Goal: Information Seeking & Learning: Find contact information

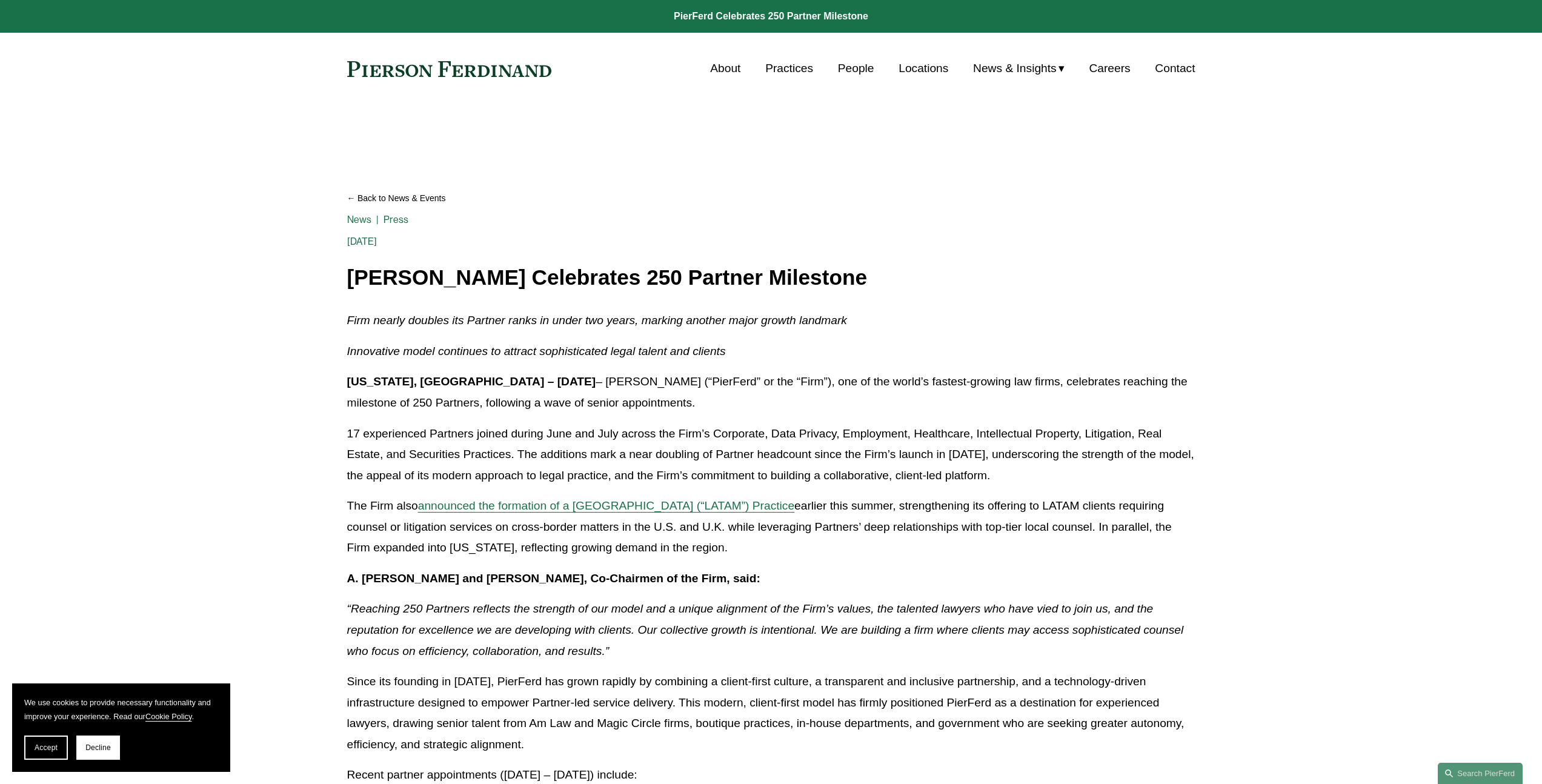
click at [718, 71] on link "About" at bounding box center [725, 69] width 31 height 23
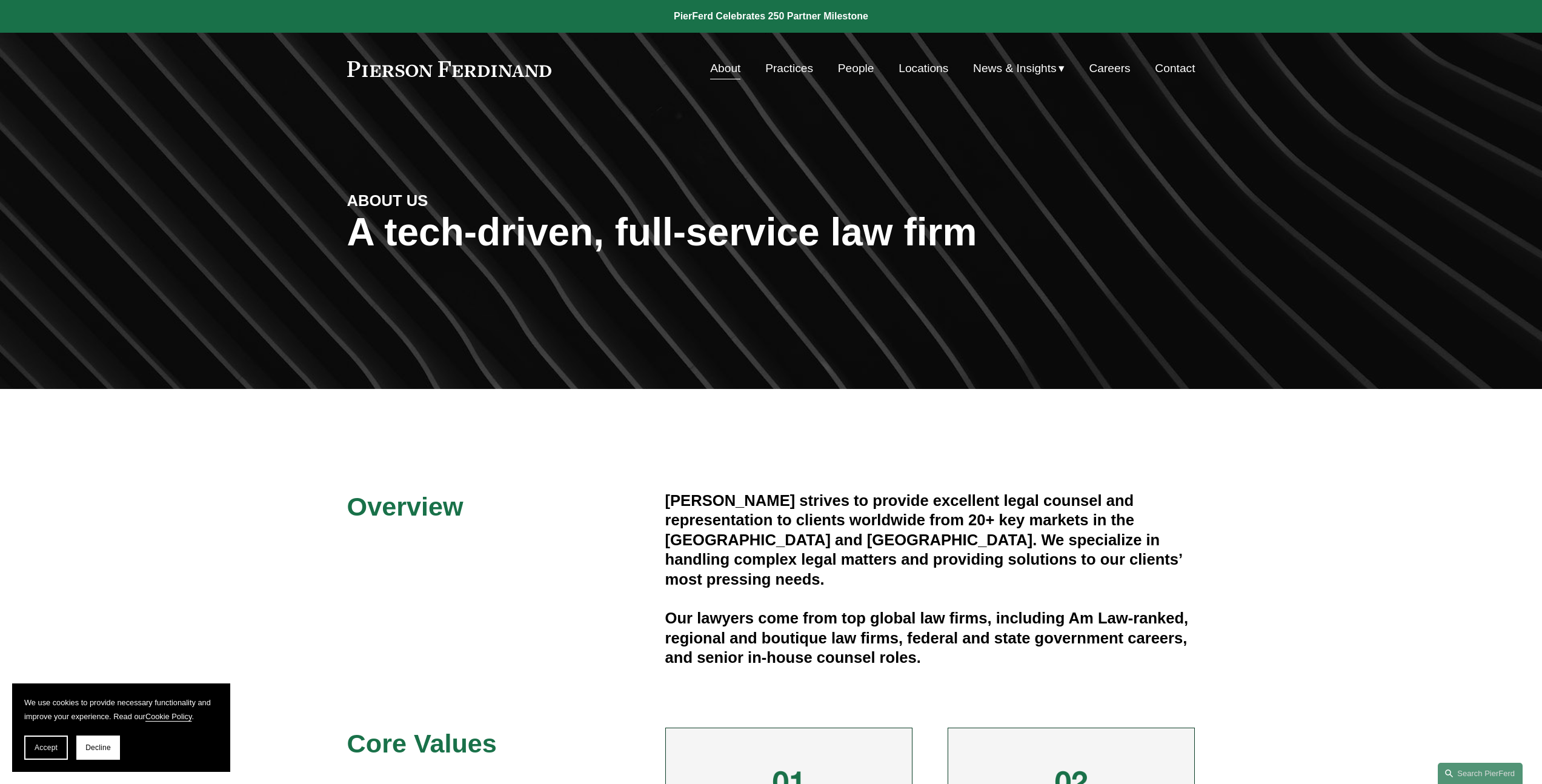
click at [915, 72] on link "Locations" at bounding box center [923, 69] width 50 height 23
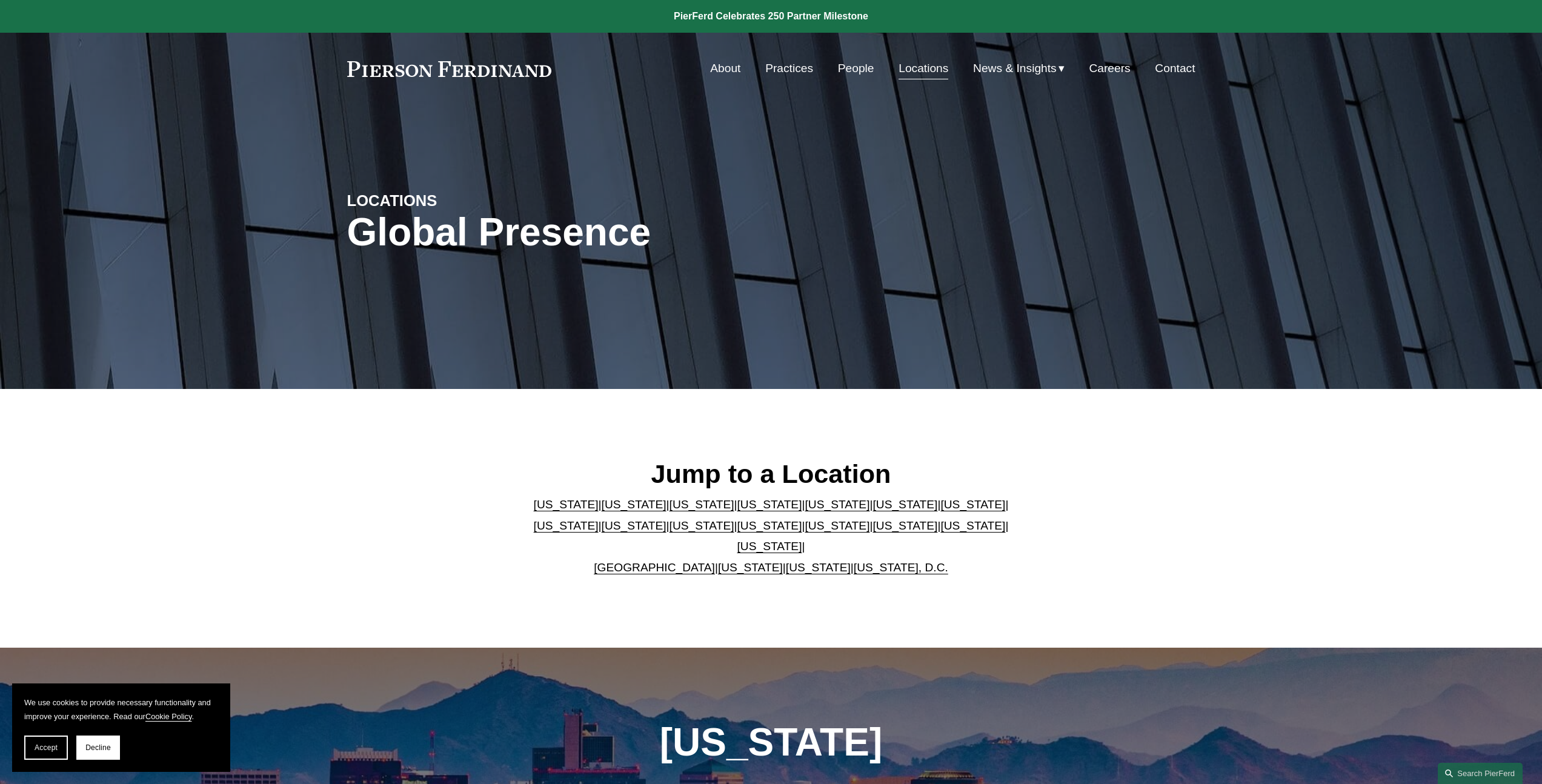
click at [692, 561] on link "United Kingdom" at bounding box center [654, 567] width 121 height 12
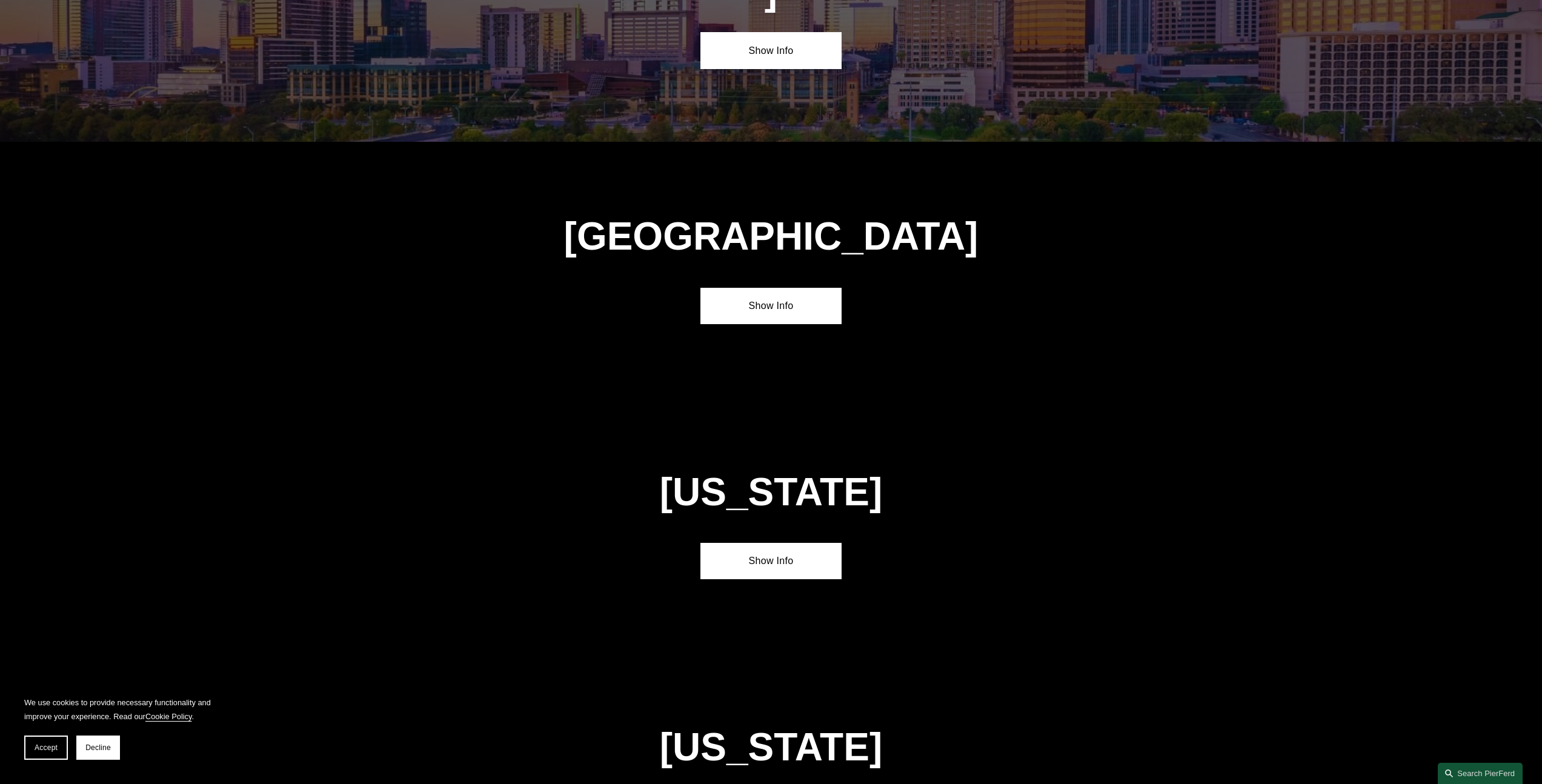
scroll to position [4476, 0]
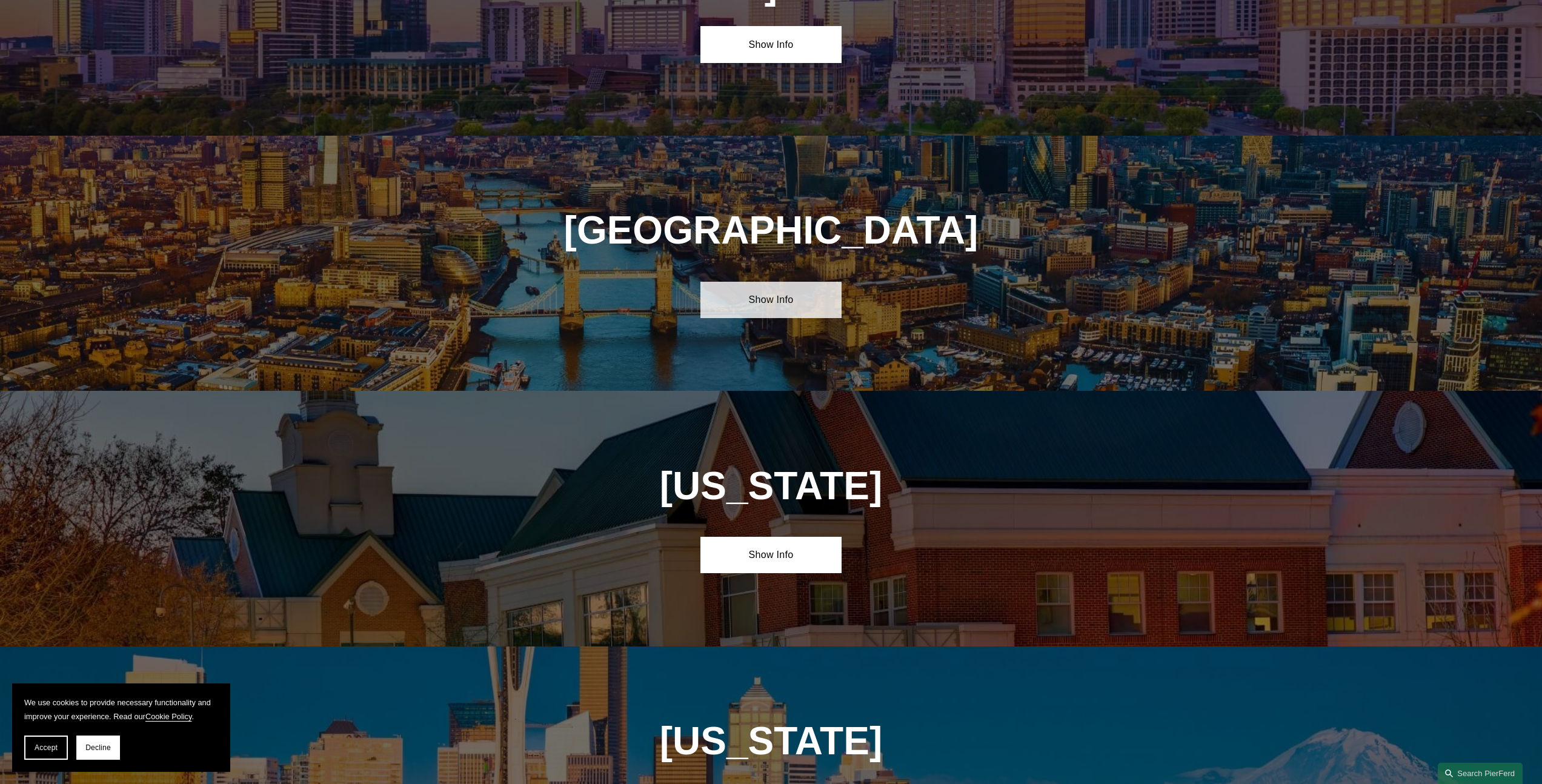
click at [783, 281] on link "Show Info" at bounding box center [771, 300] width 141 height 36
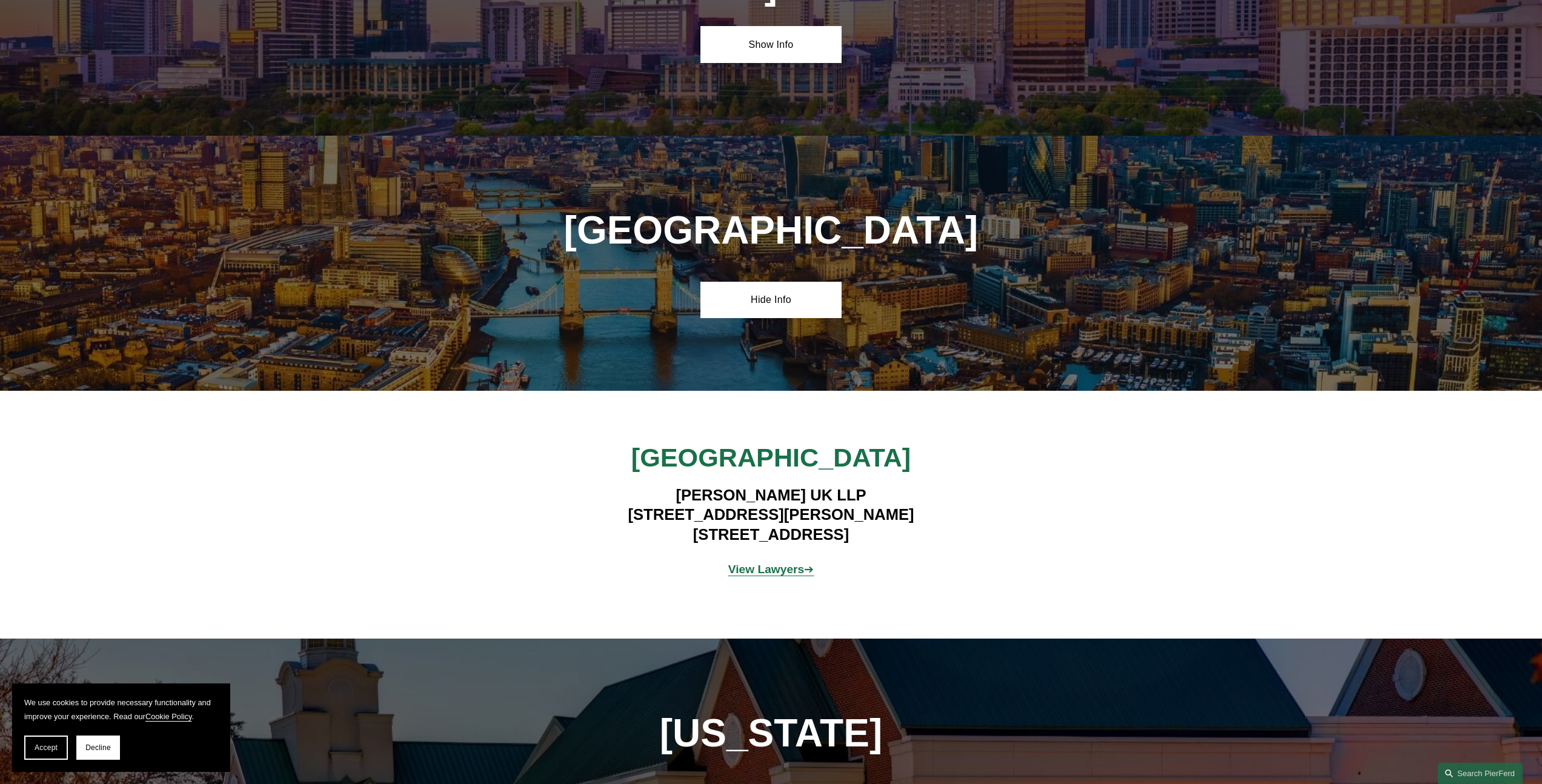
click at [781, 563] on strong "View Lawyers" at bounding box center [767, 569] width 76 height 12
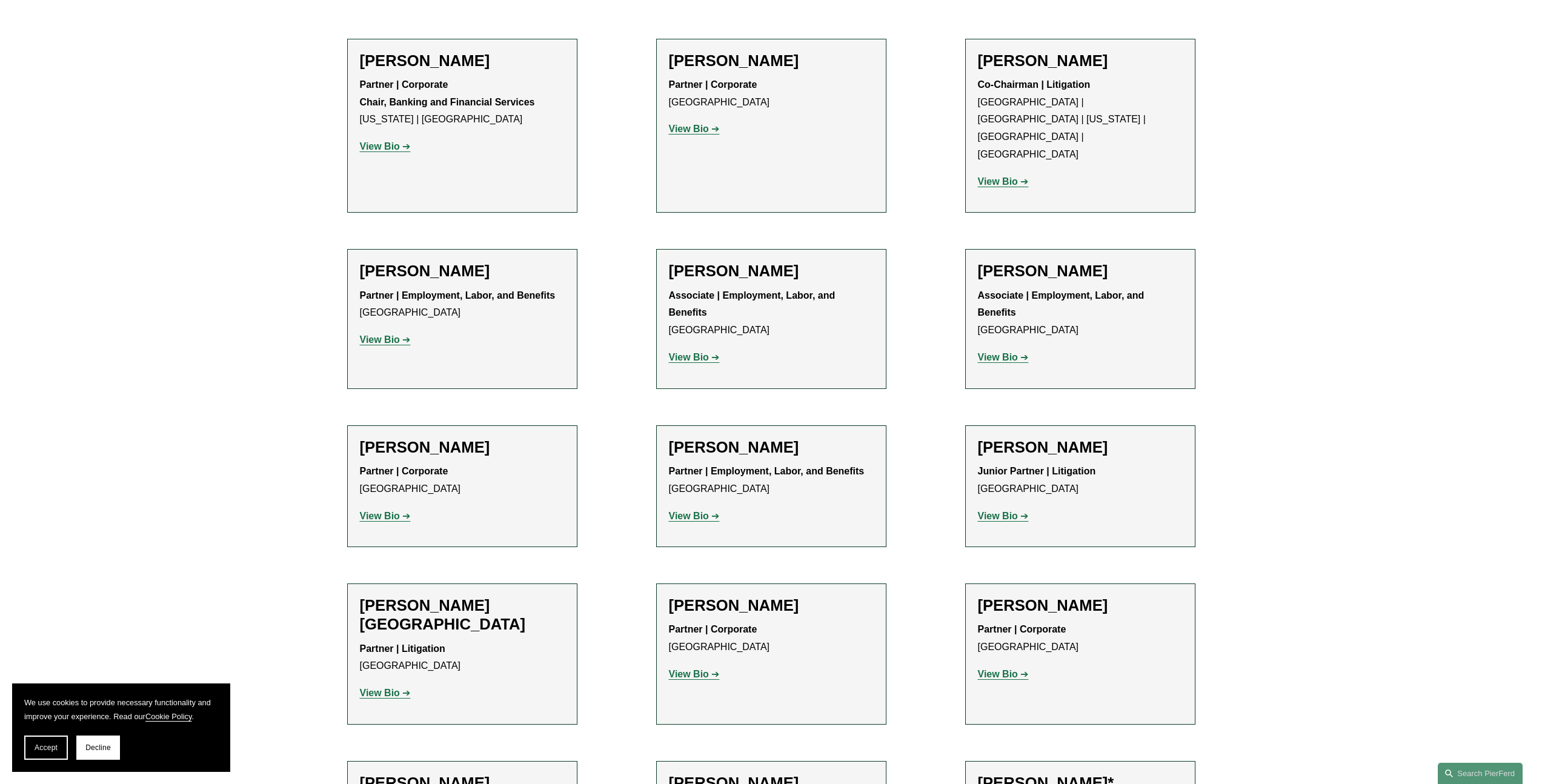
scroll to position [551, 0]
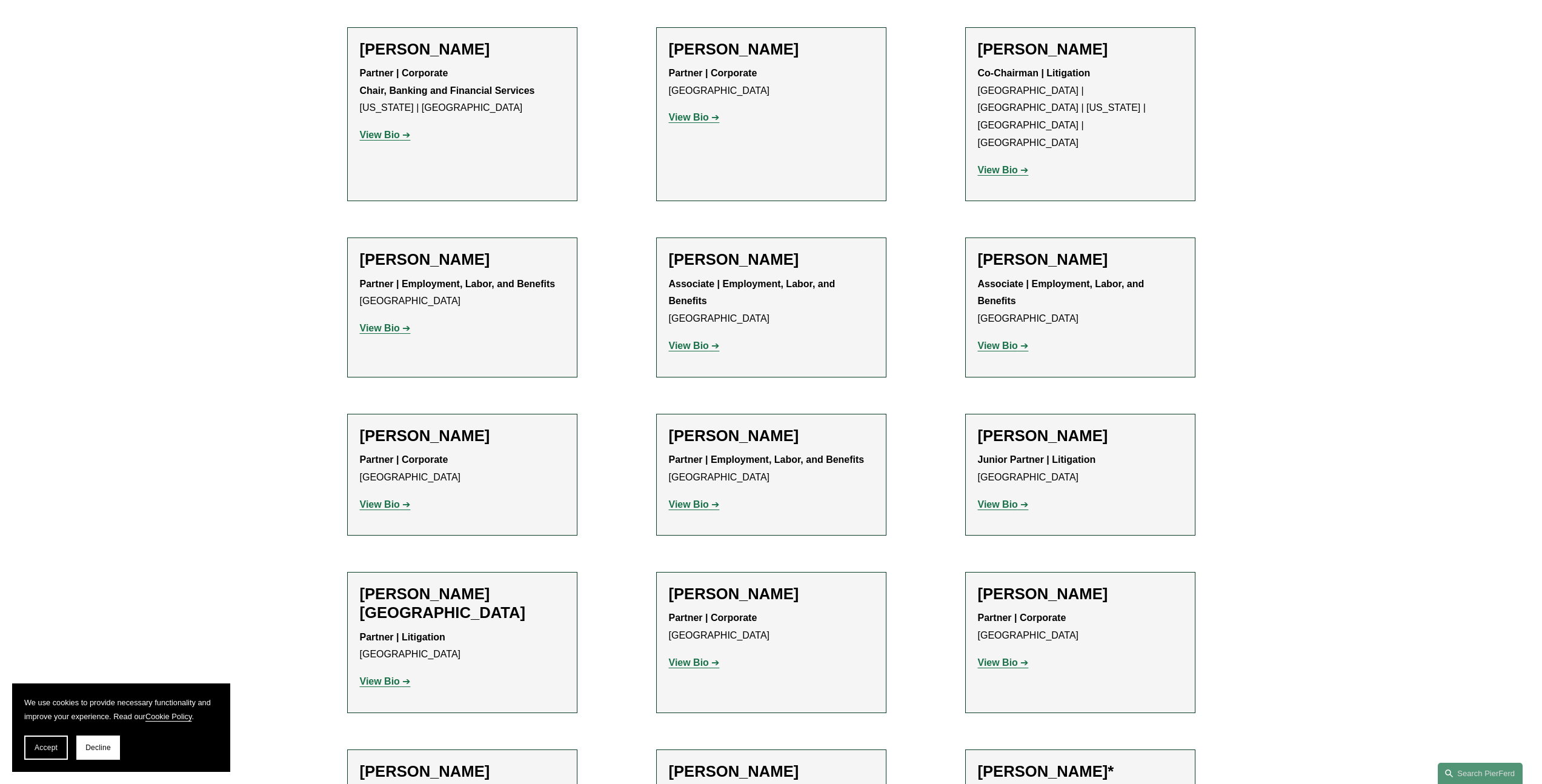
click at [979, 340] on strong "View Bio" at bounding box center [998, 345] width 40 height 10
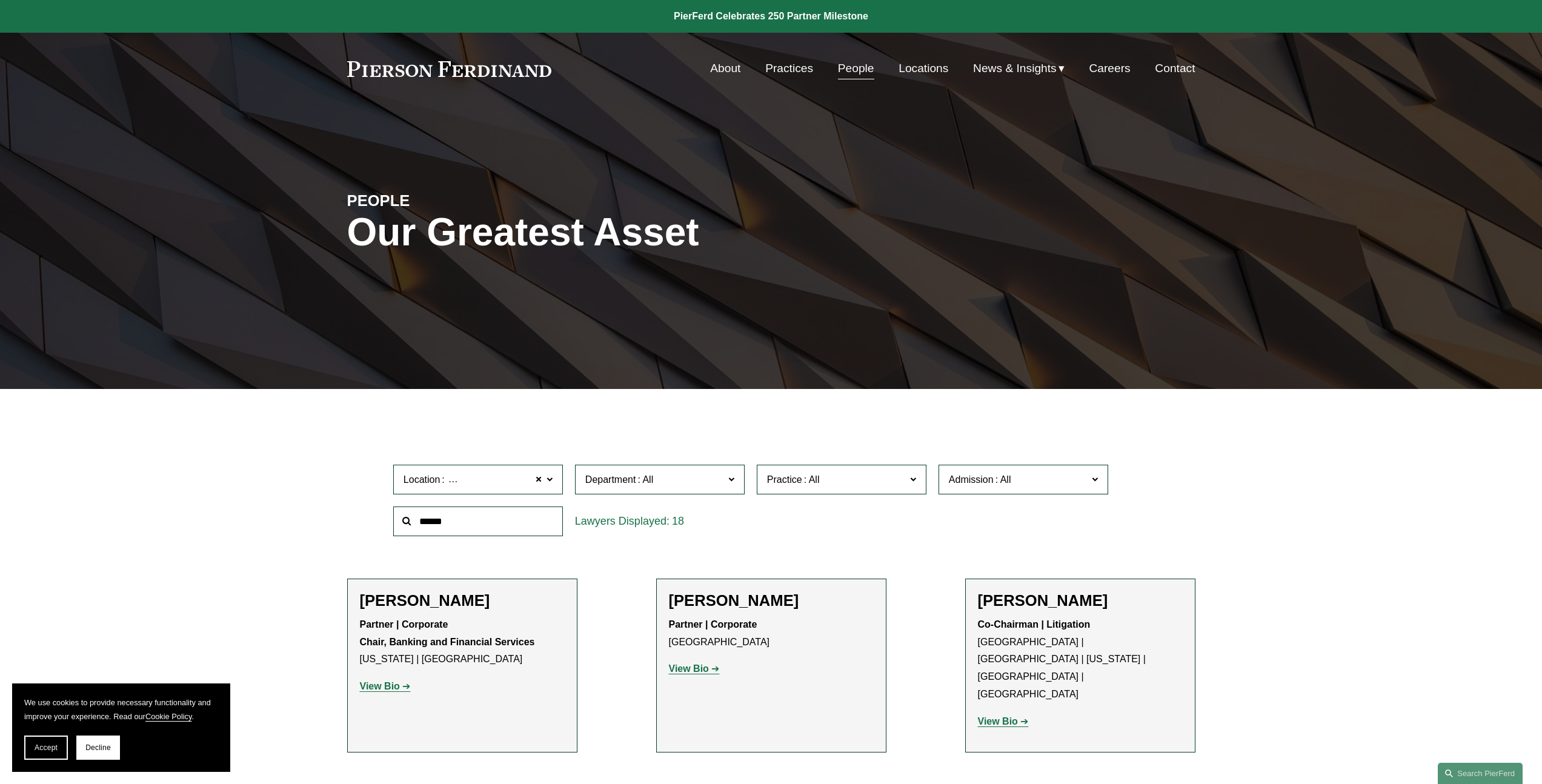
scroll to position [551, 0]
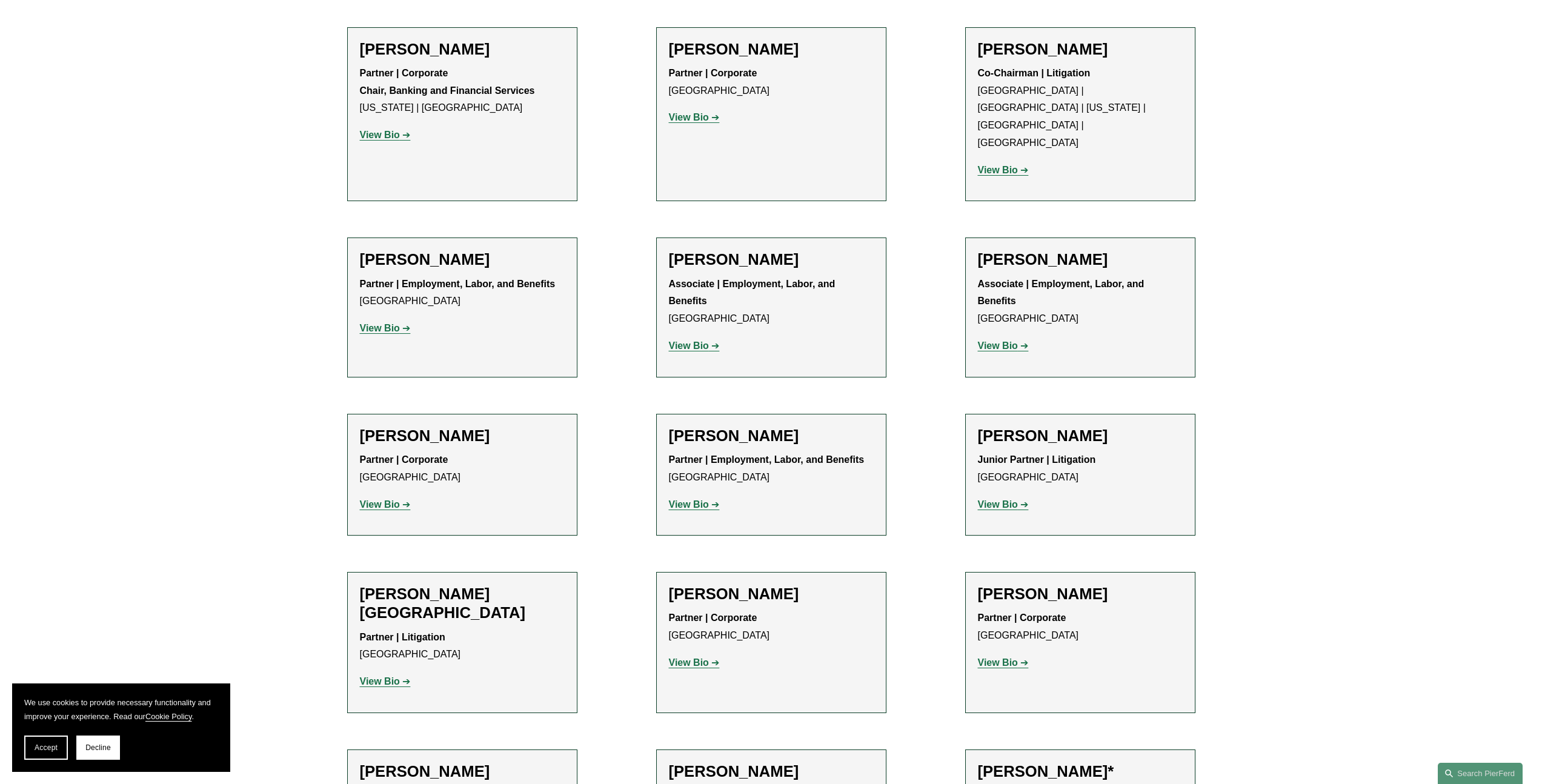
click at [381, 499] on strong "View Bio" at bounding box center [380, 504] width 40 height 10
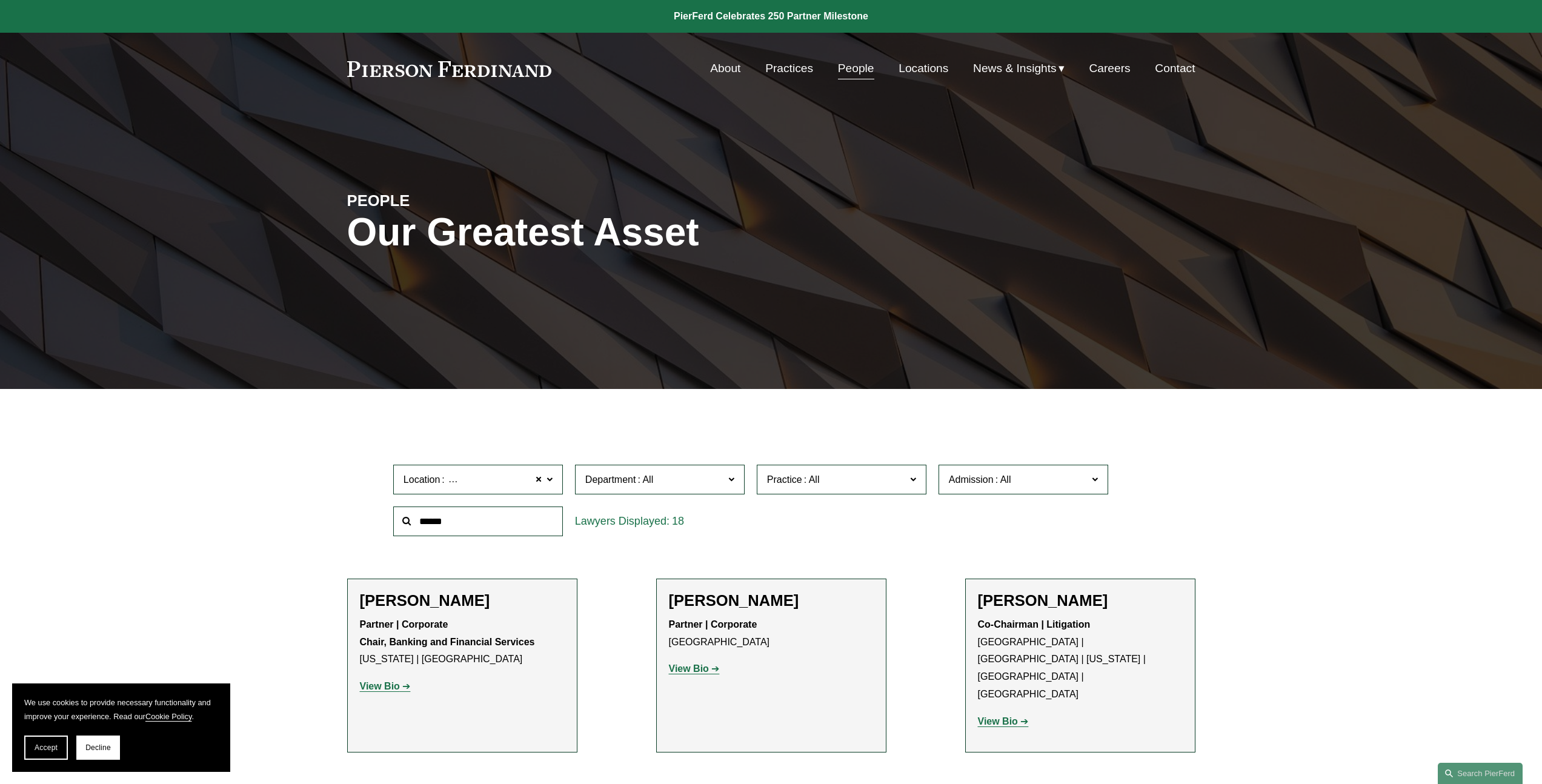
scroll to position [551, 0]
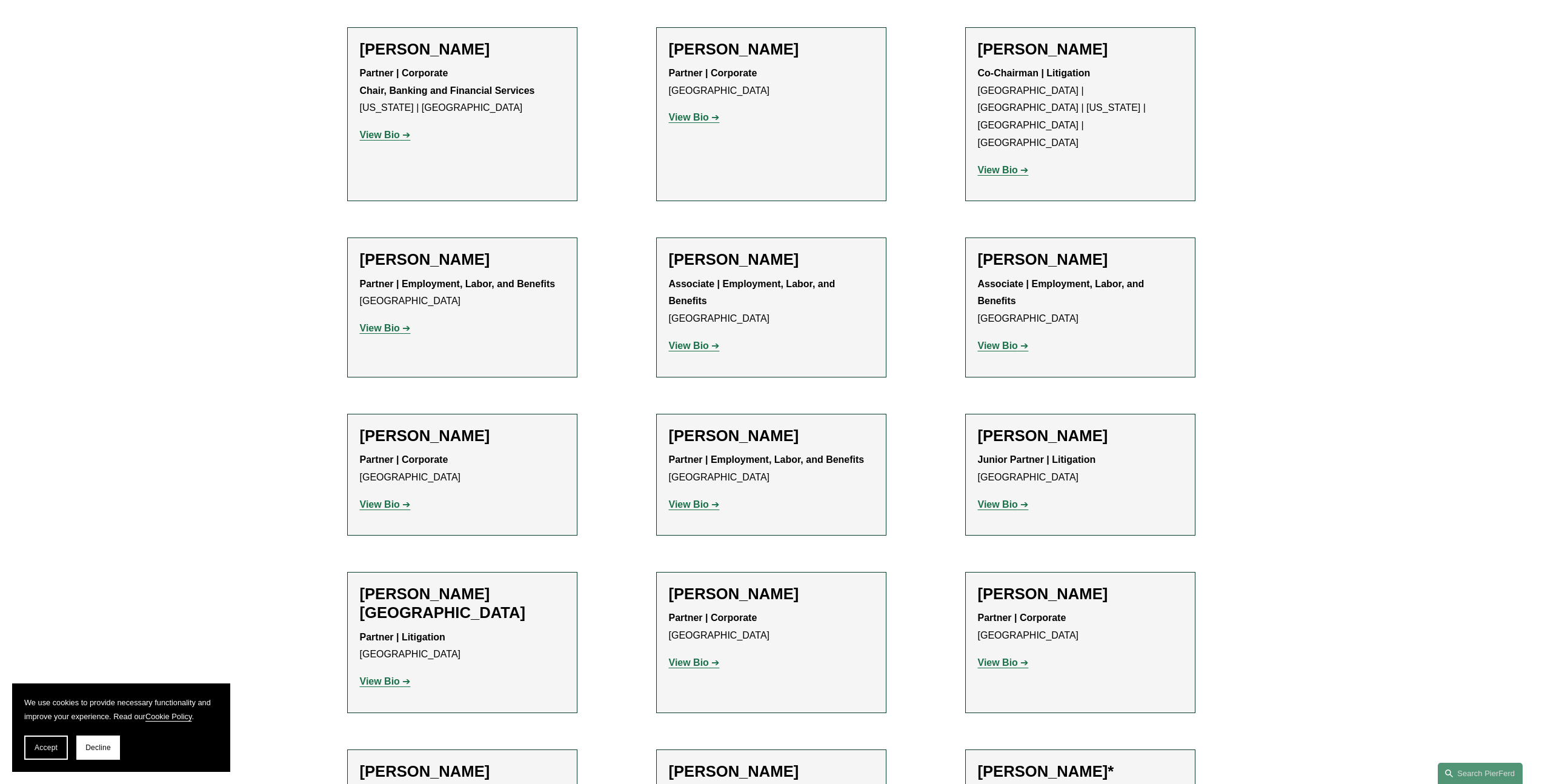
click at [1011, 499] on strong "View Bio" at bounding box center [998, 504] width 40 height 10
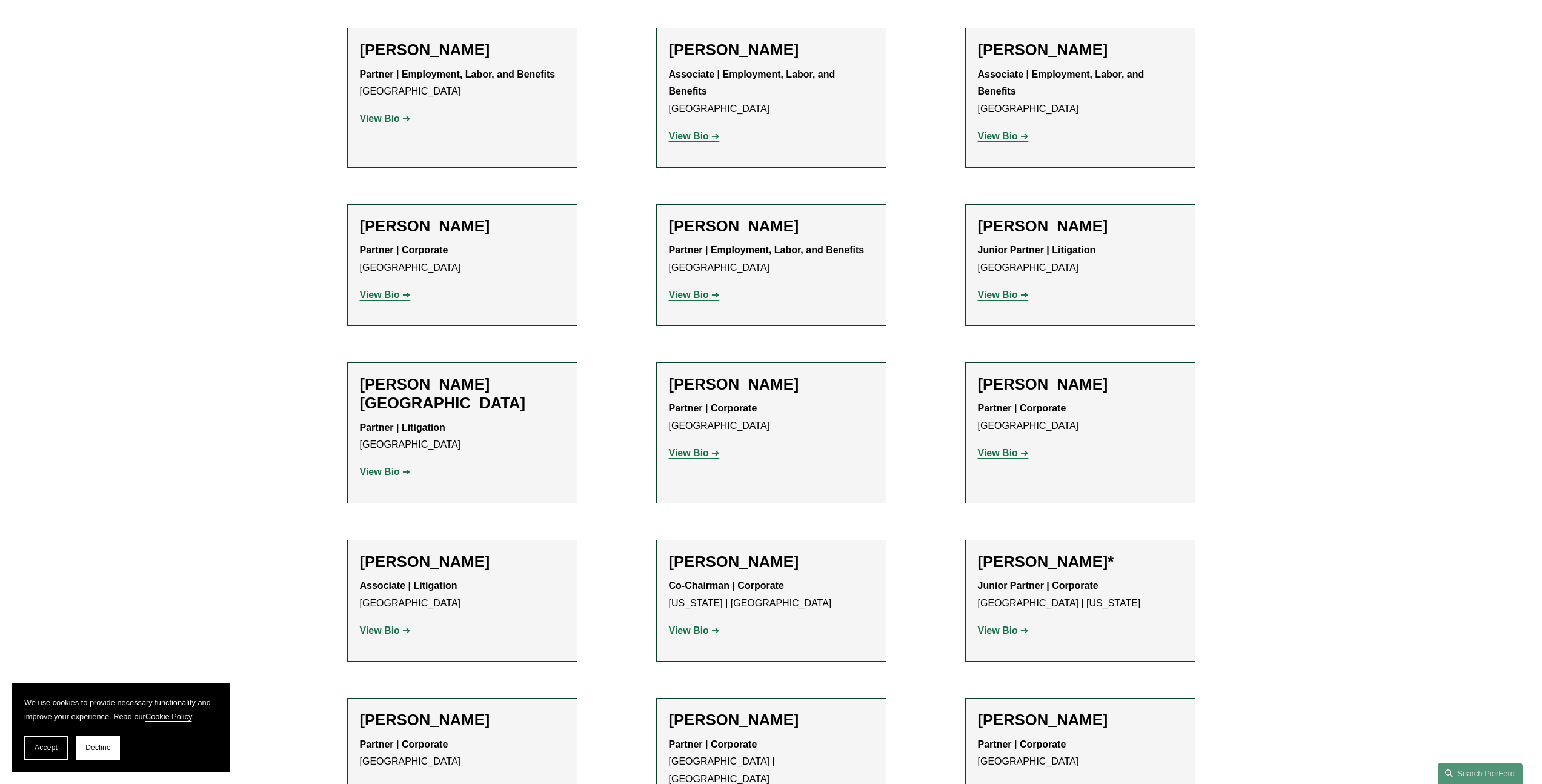
scroll to position [723, 0]
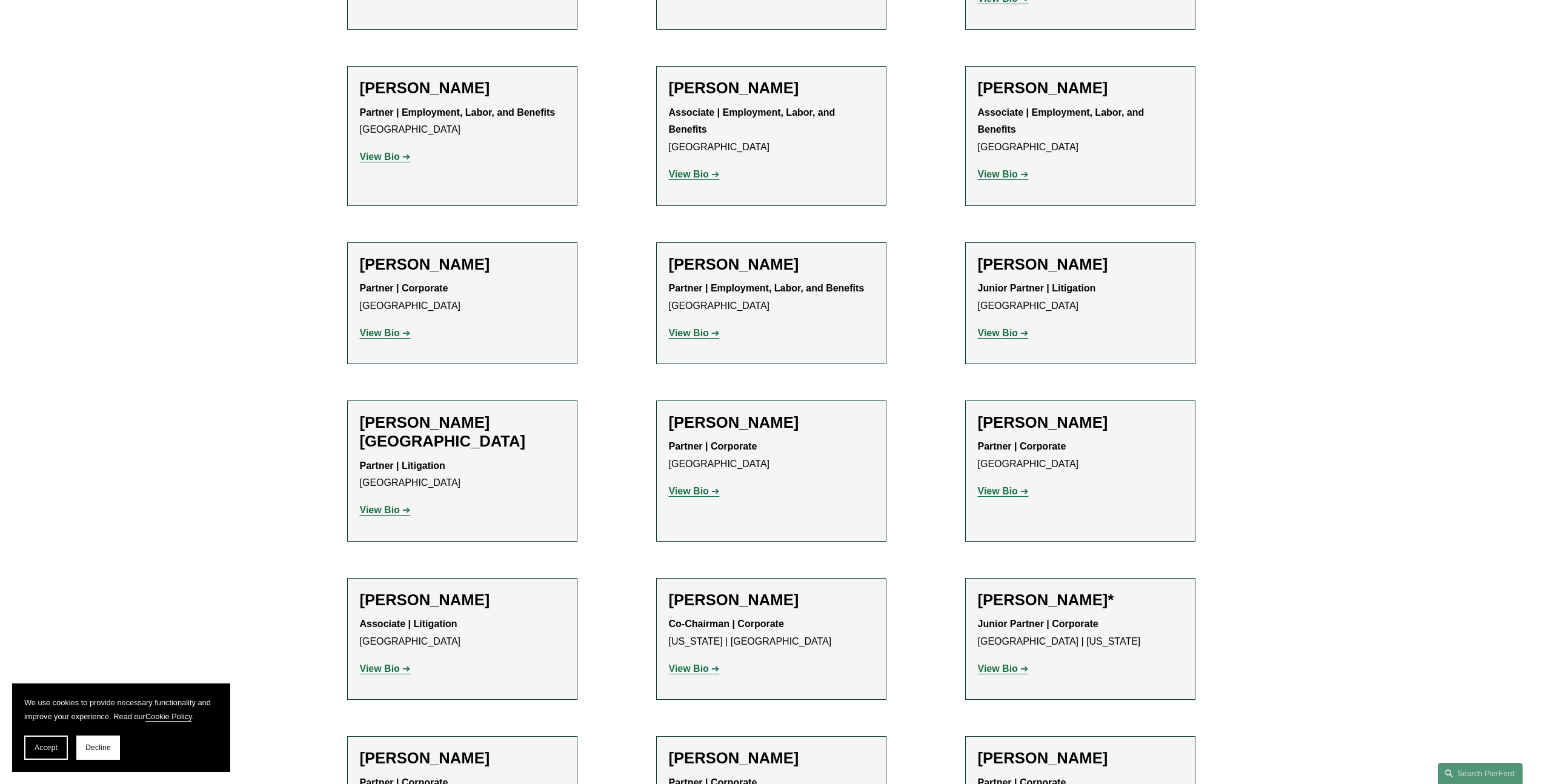
click at [367, 505] on strong "View Bio" at bounding box center [380, 510] width 40 height 10
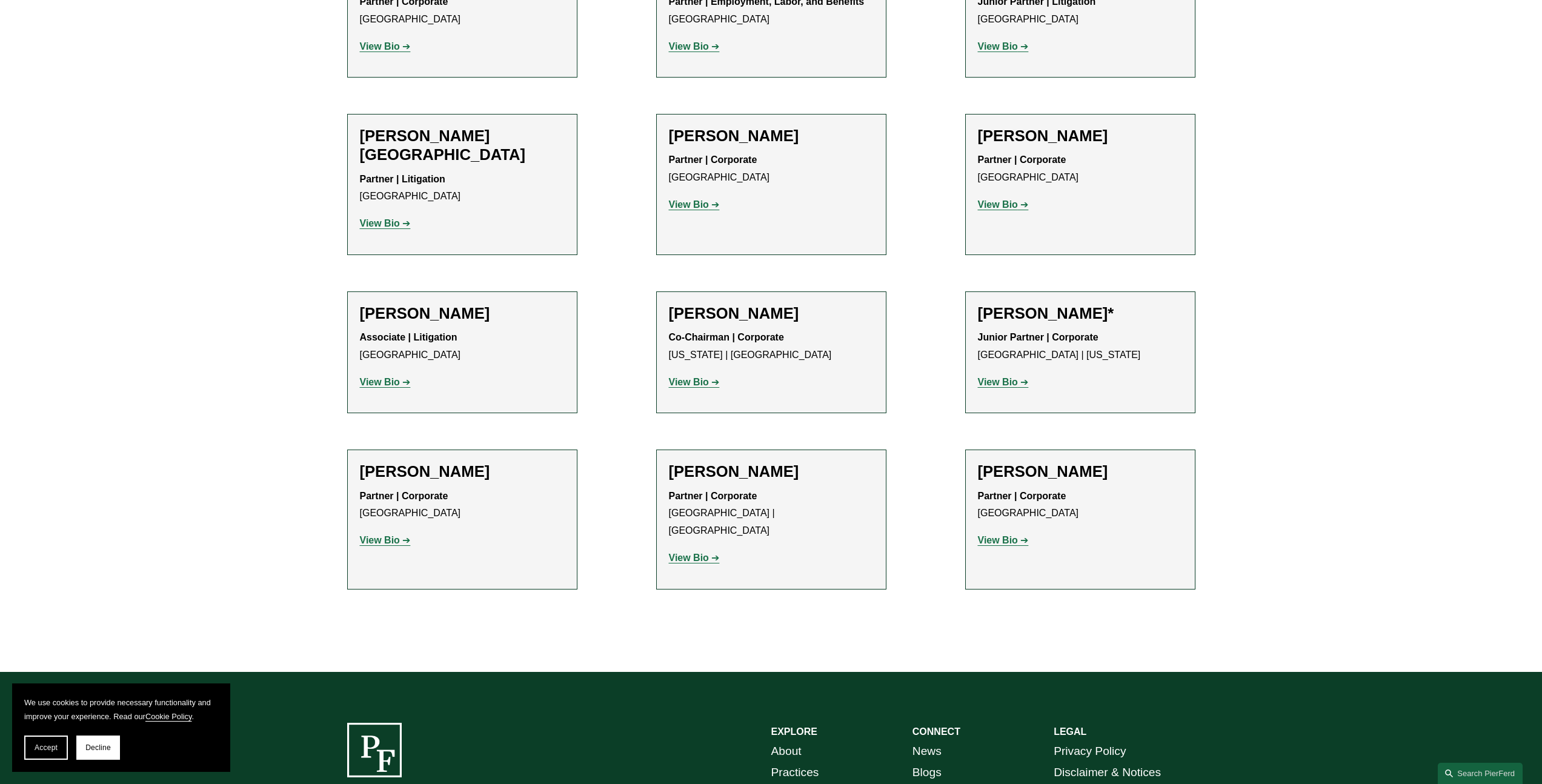
scroll to position [1079, 0]
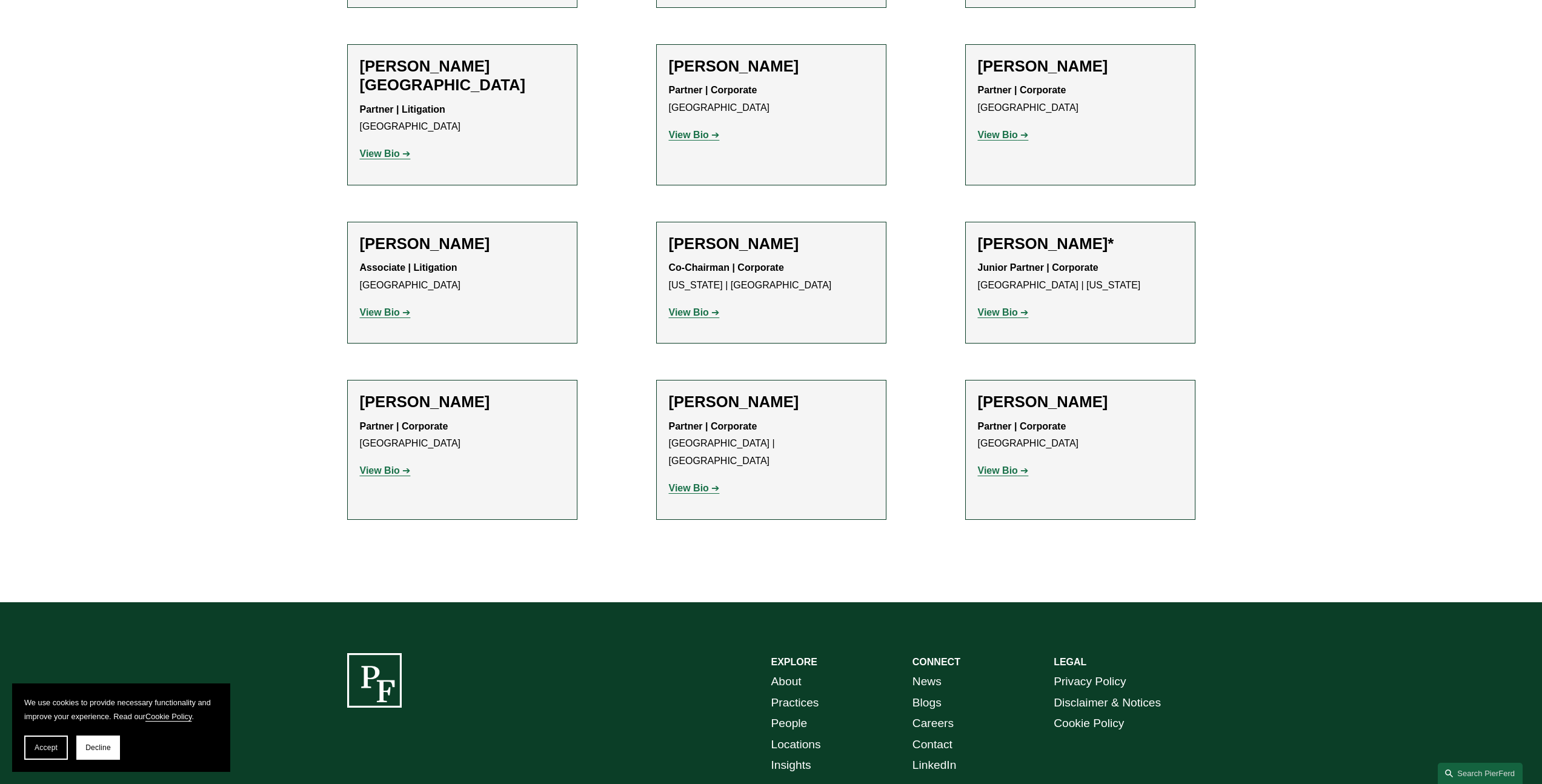
click at [395, 307] on strong "View Bio" at bounding box center [380, 312] width 40 height 10
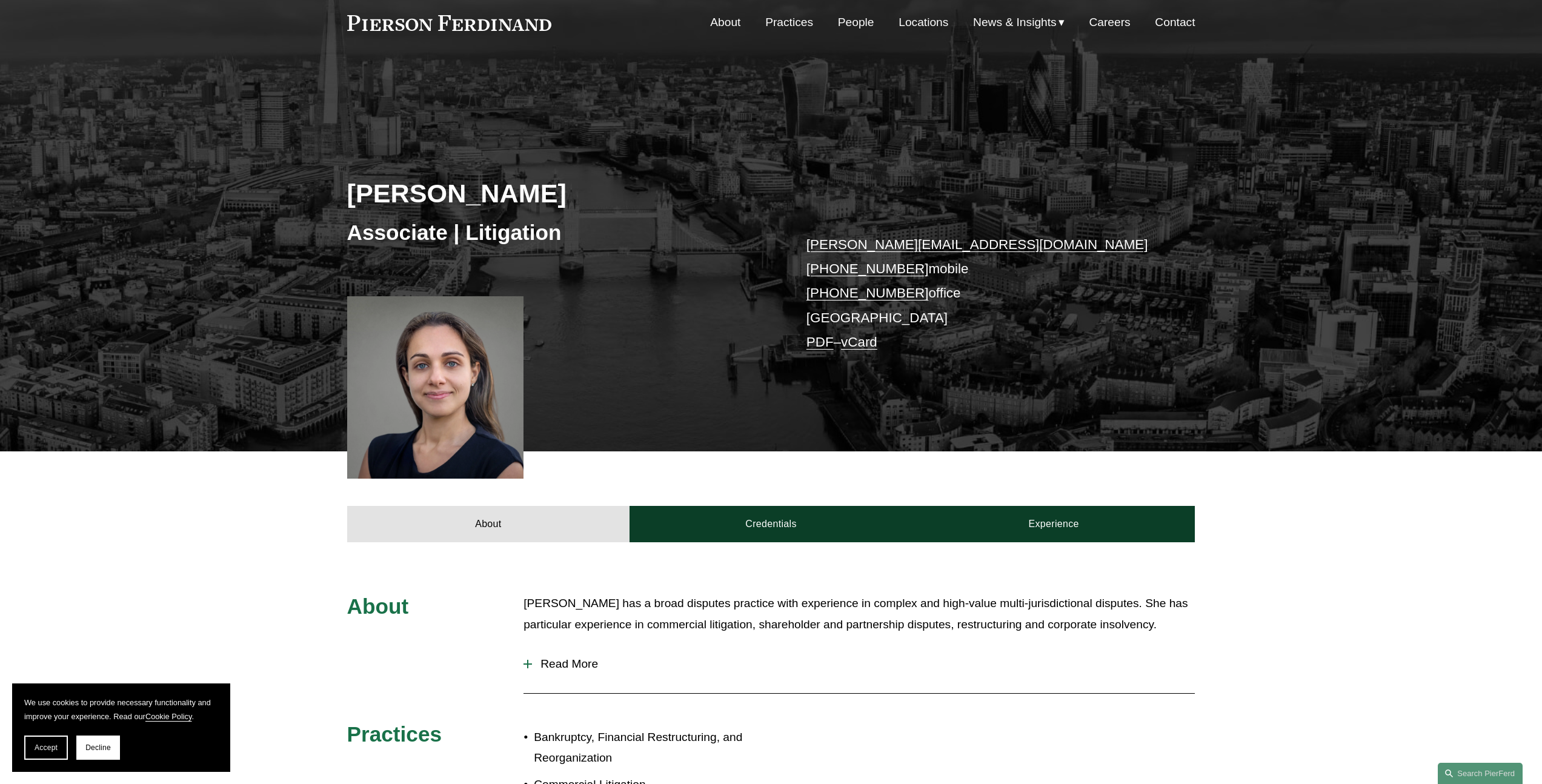
scroll to position [364, 0]
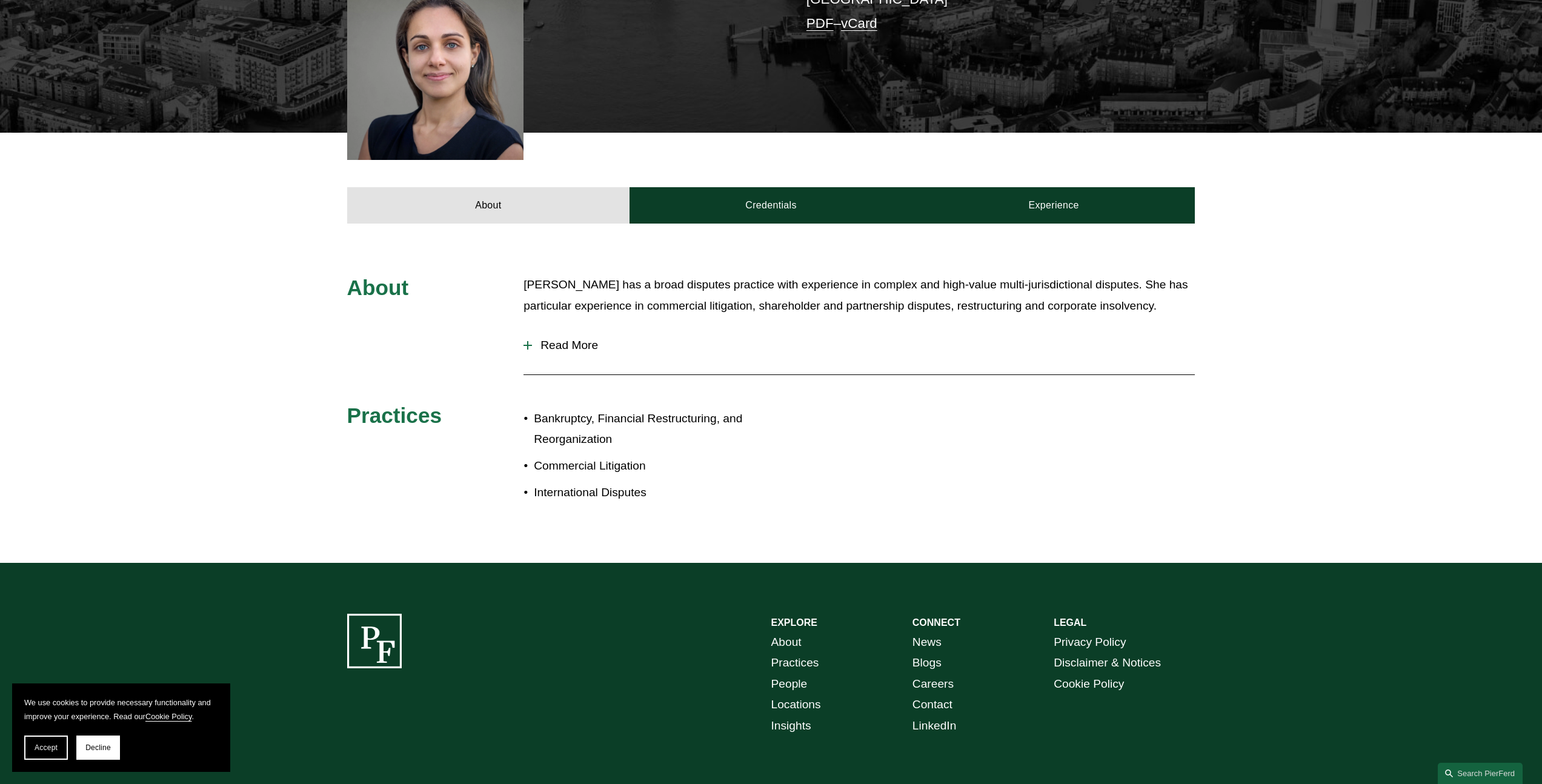
click at [580, 342] on span "Read More" at bounding box center [863, 345] width 663 height 13
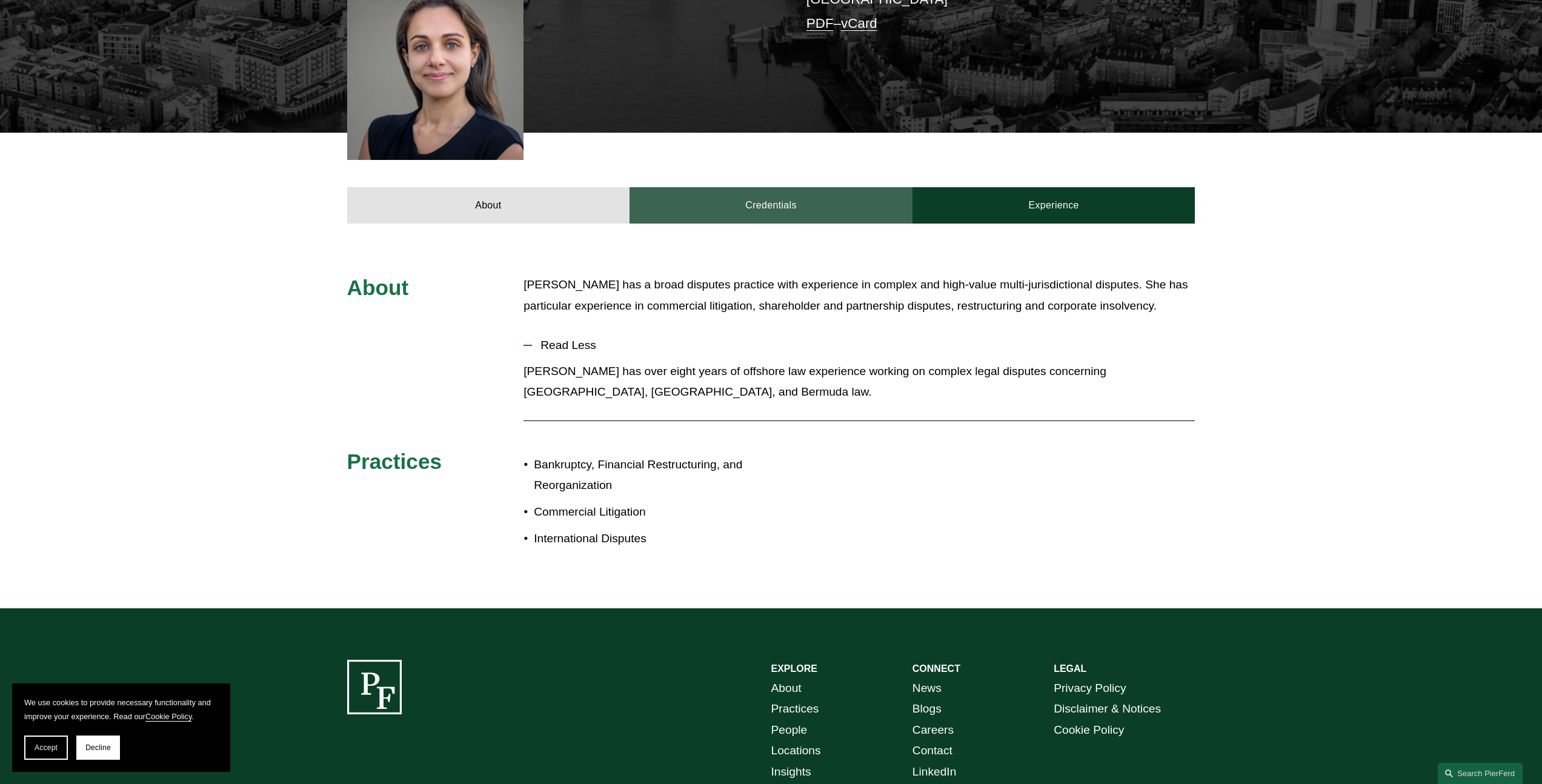
click at [725, 201] on link "Credentials" at bounding box center [771, 205] width 283 height 36
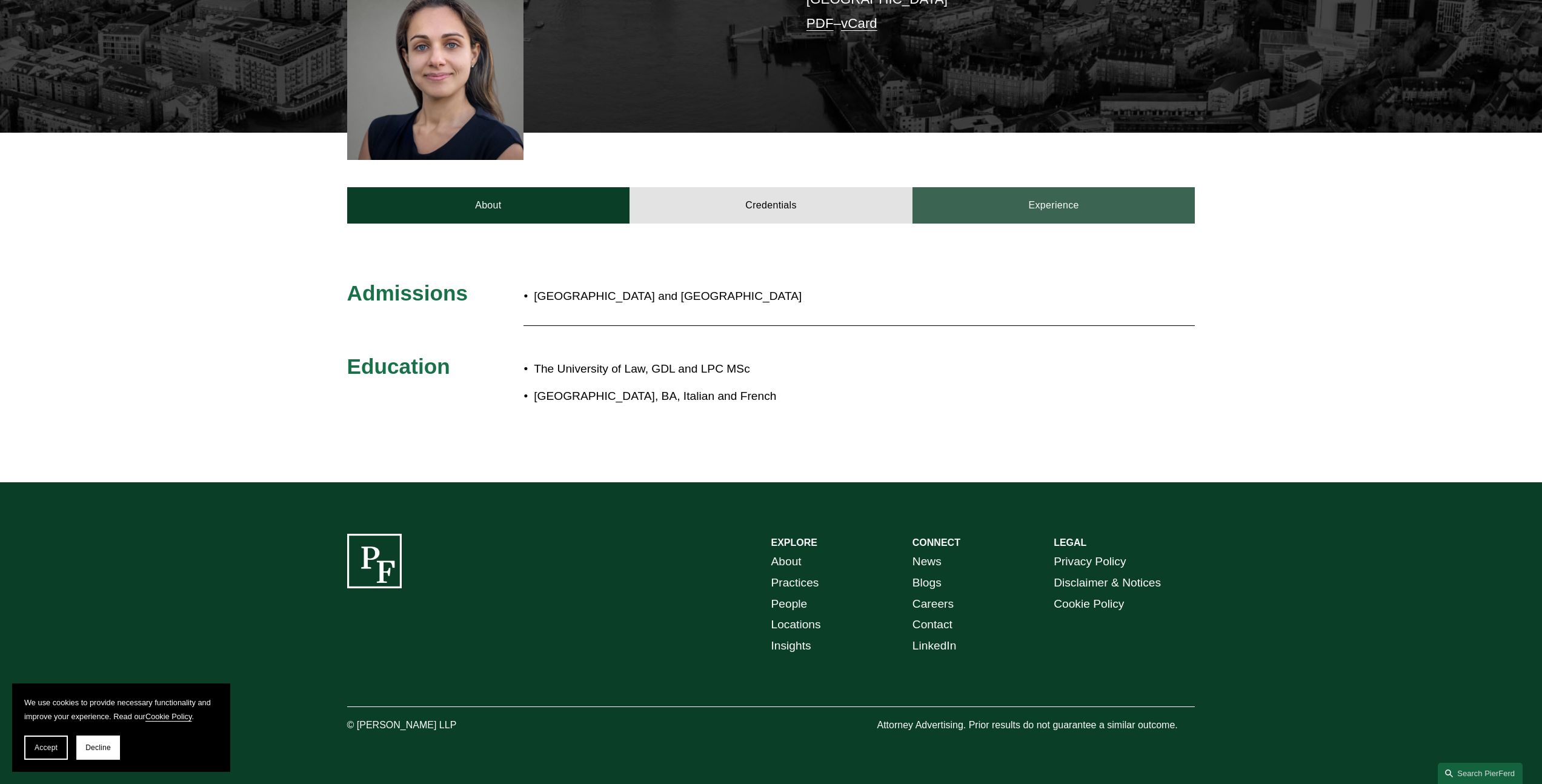
click at [1085, 204] on link "Experience" at bounding box center [1054, 205] width 283 height 36
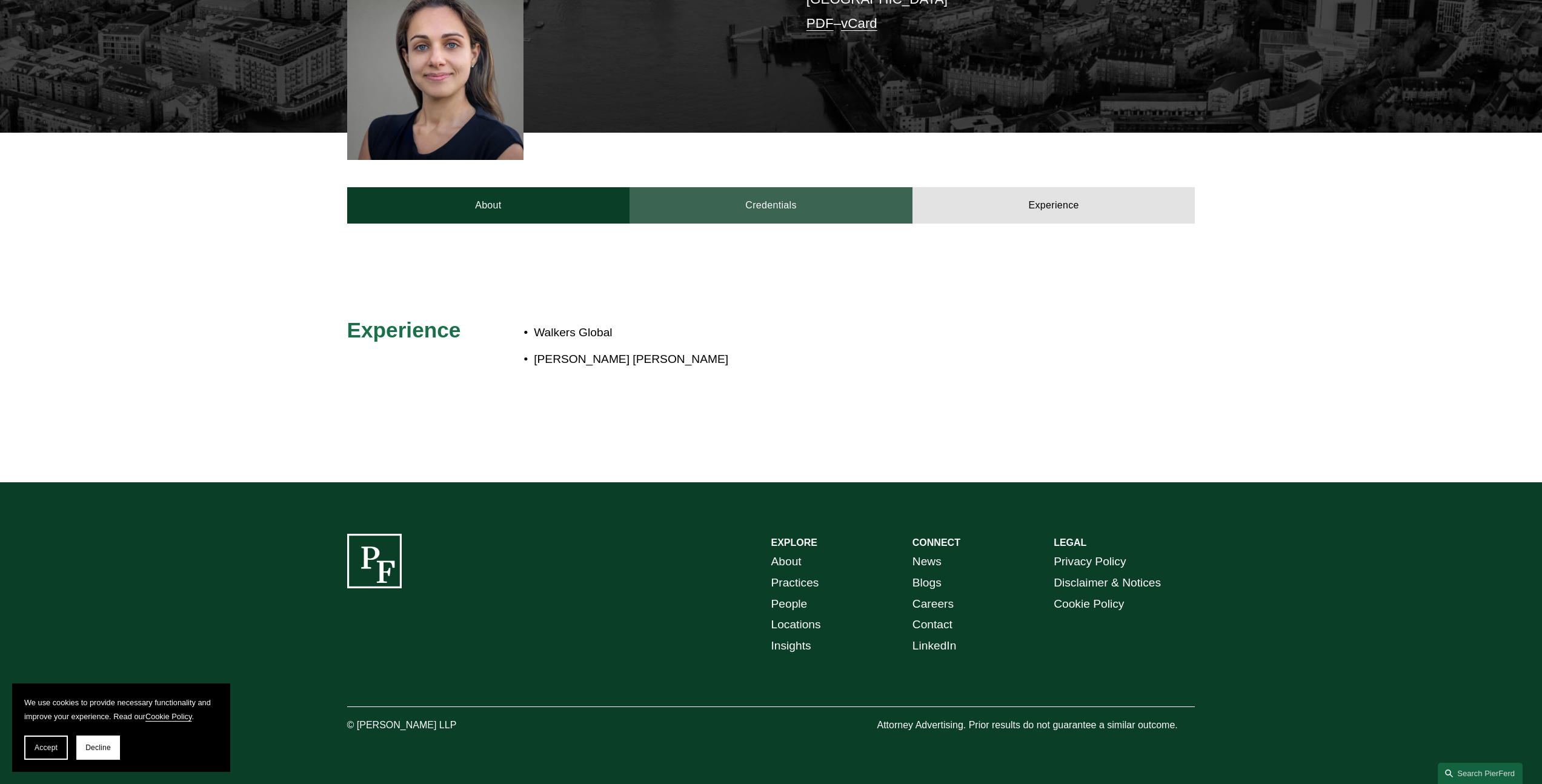
click at [780, 219] on link "Credentials" at bounding box center [771, 205] width 283 height 36
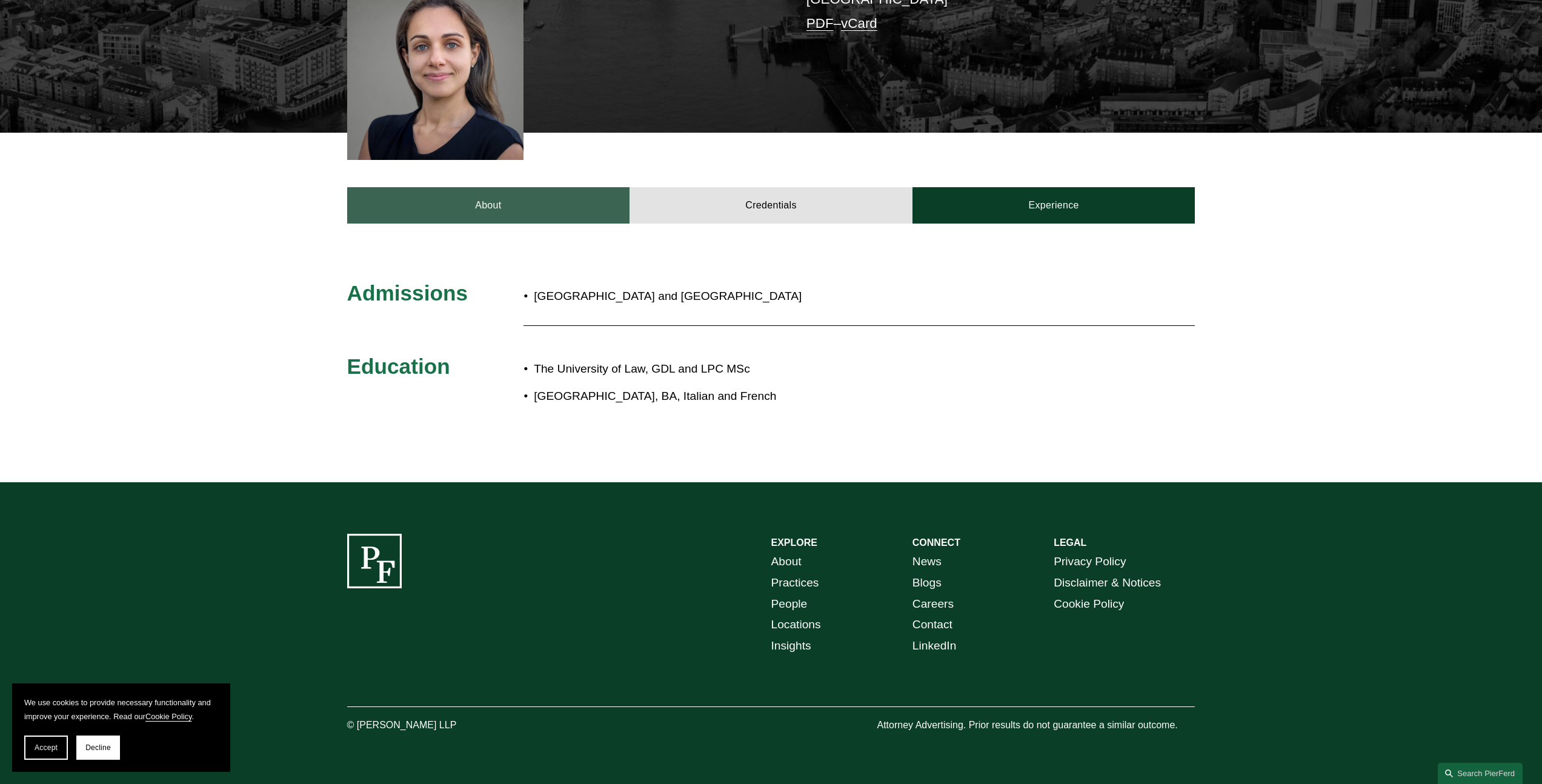
click at [557, 204] on link "About" at bounding box center [489, 205] width 283 height 36
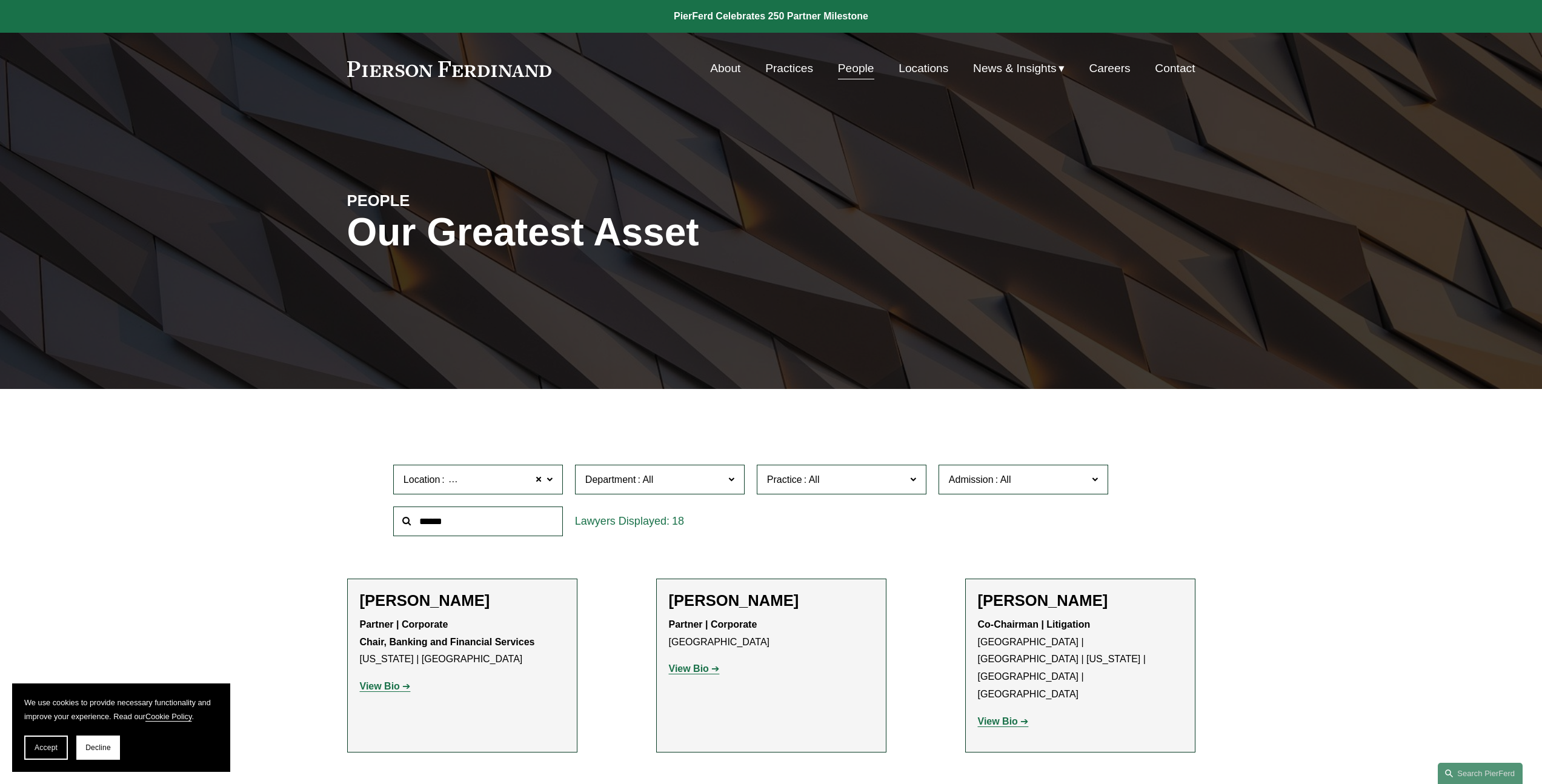
scroll to position [1079, 0]
